Goal: Information Seeking & Learning: Learn about a topic

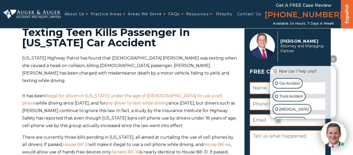
scroll to position [20, 0]
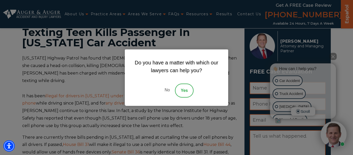
click at [168, 89] on link "No" at bounding box center [167, 90] width 16 height 14
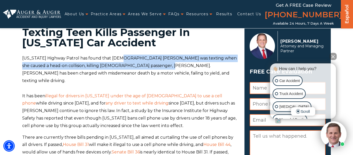
drag, startPoint x: 118, startPoint y: 58, endPoint x: 145, endPoint y: 67, distance: 28.6
click at [145, 67] on p "[US_STATE] Highway Patrol has found that [DEMOGRAPHIC_DATA] [PERSON_NAME] was t…" at bounding box center [130, 70] width 216 height 30
copy p "[DEMOGRAPHIC_DATA] [PERSON_NAME] was texting when she caused a head-on collisio…"
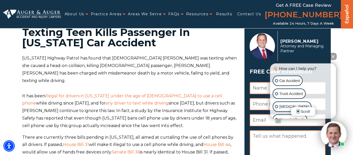
click at [173, 64] on p "[US_STATE] Highway Patrol has found that [DEMOGRAPHIC_DATA] [PERSON_NAME] was t…" at bounding box center [130, 70] width 216 height 30
